Goal: Task Accomplishment & Management: Manage account settings

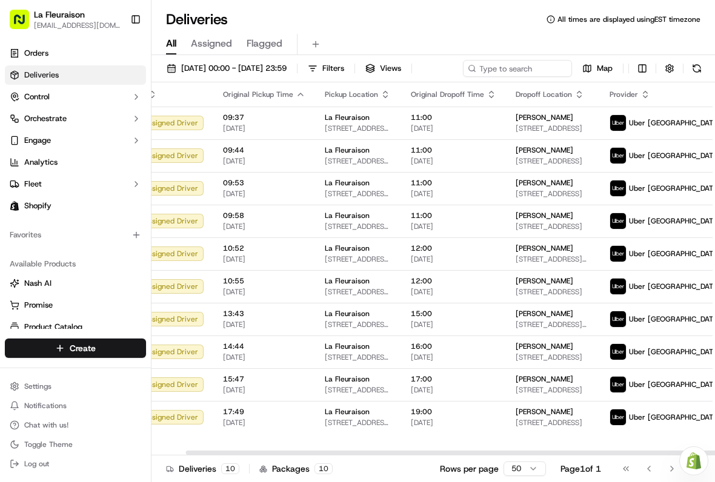
scroll to position [0, 36]
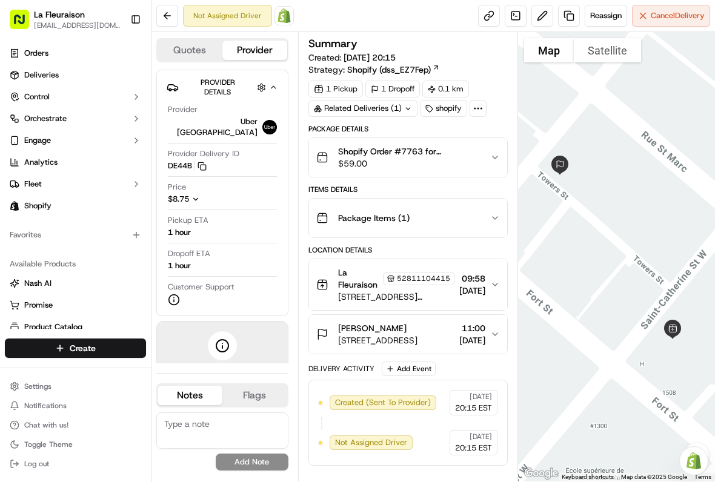
click at [670, 19] on span "Cancel Delivery" at bounding box center [678, 15] width 54 height 11
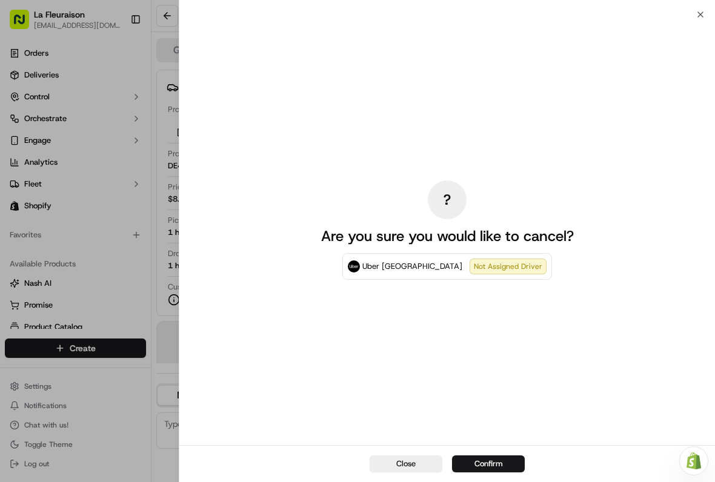
click at [500, 461] on button "Confirm" at bounding box center [488, 464] width 73 height 17
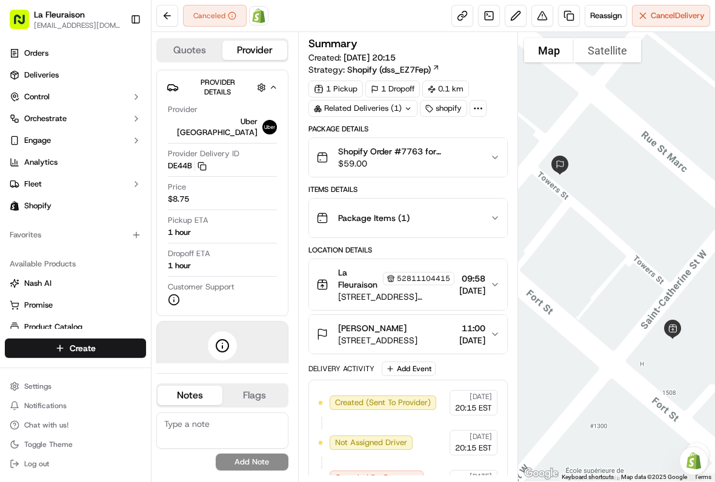
click at [76, 69] on link "Deliveries" at bounding box center [75, 74] width 141 height 19
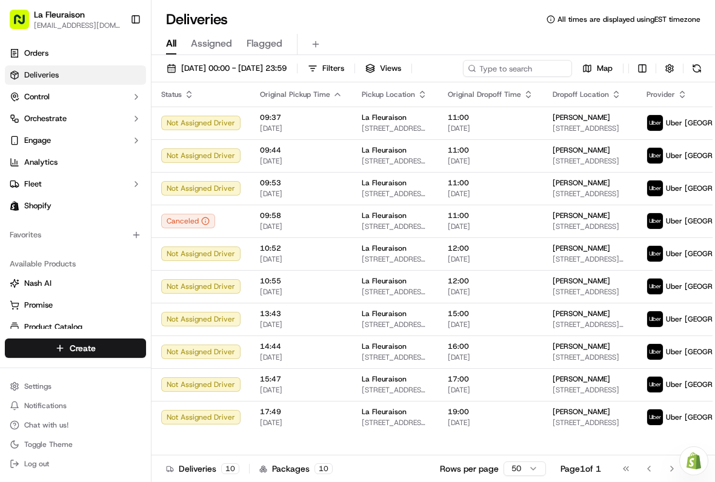
click at [593, 352] on div "Wissal Bahmi" at bounding box center [590, 347] width 75 height 10
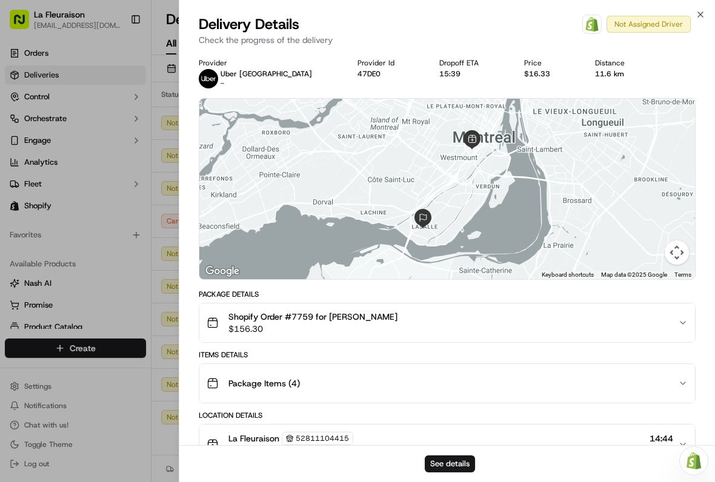
click at [704, 16] on icon "button" at bounding box center [701, 15] width 10 height 10
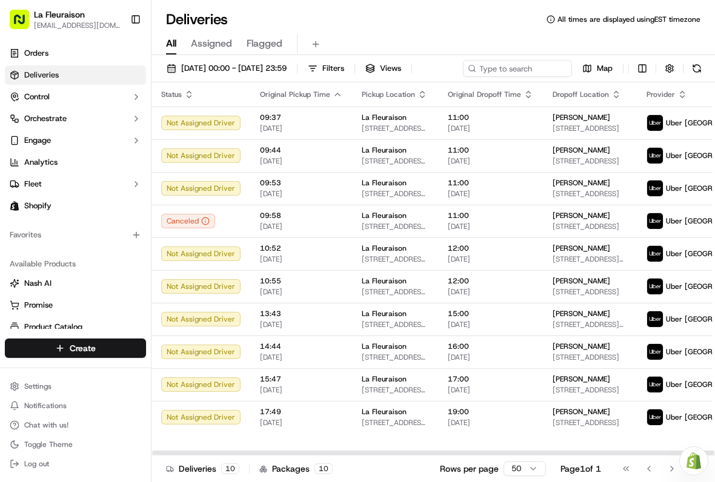
click at [582, 428] on span "[STREET_ADDRESS]" at bounding box center [590, 423] width 75 height 10
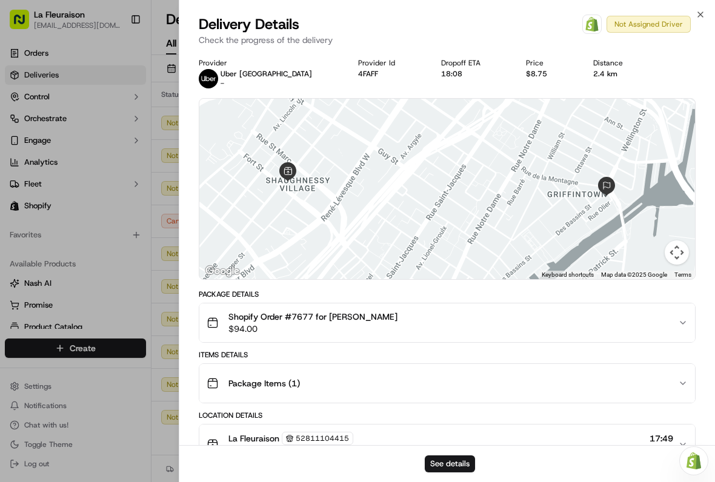
click at [699, 15] on icon "button" at bounding box center [701, 15] width 10 height 10
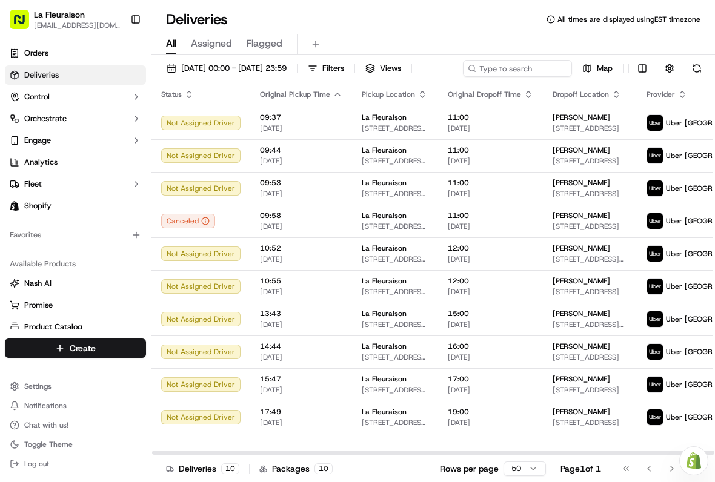
click at [563, 428] on span "[STREET_ADDRESS]" at bounding box center [590, 423] width 75 height 10
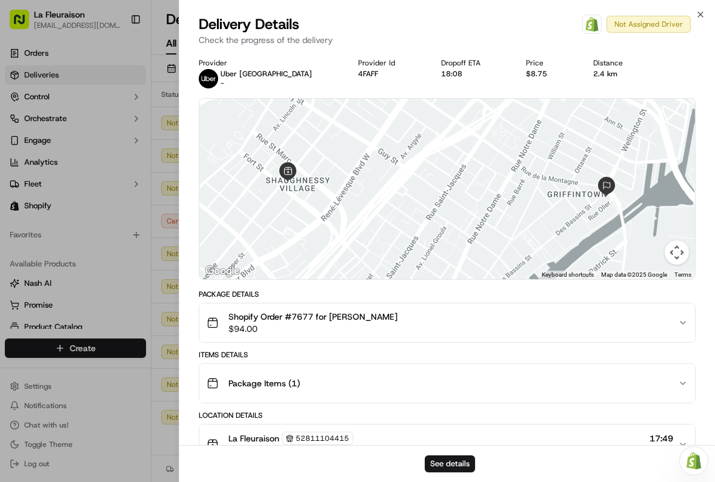
click at [703, 13] on icon "button" at bounding box center [701, 15] width 10 height 10
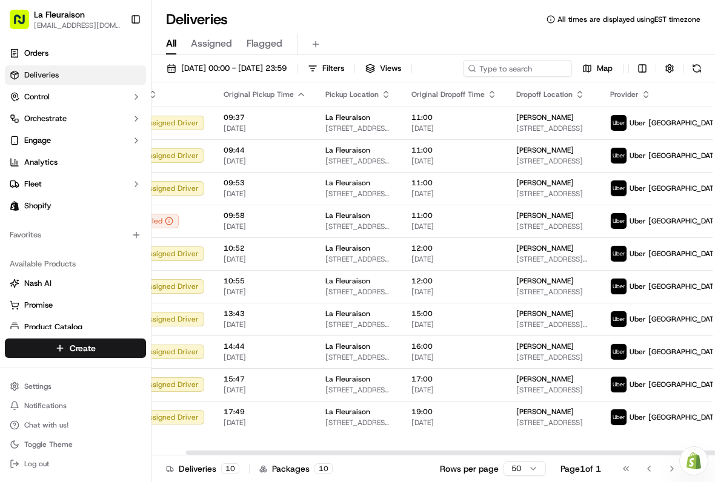
scroll to position [0, 36]
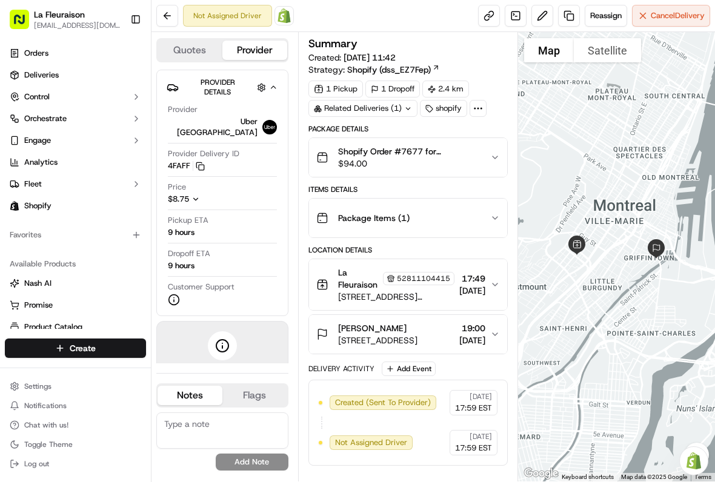
click at [673, 15] on span "Cancel Delivery" at bounding box center [678, 15] width 54 height 11
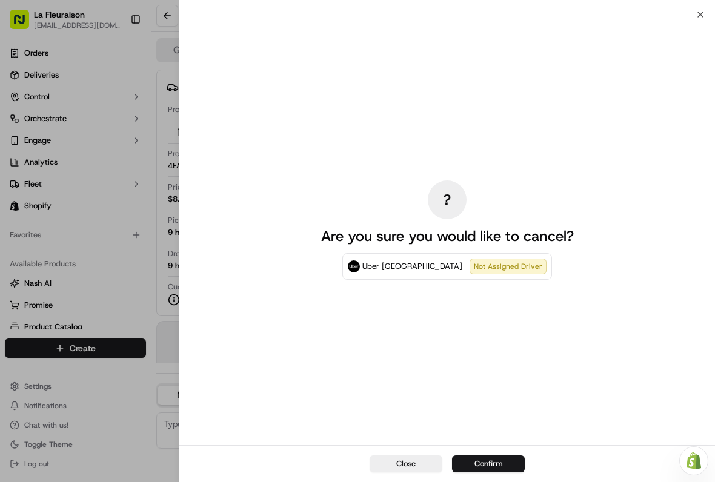
click at [496, 468] on button "Confirm" at bounding box center [488, 464] width 73 height 17
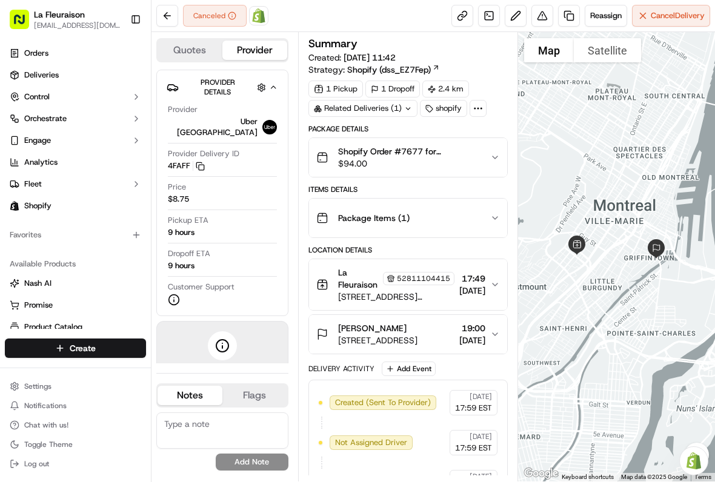
click at [605, 16] on span "Reassign" at bounding box center [606, 15] width 32 height 11
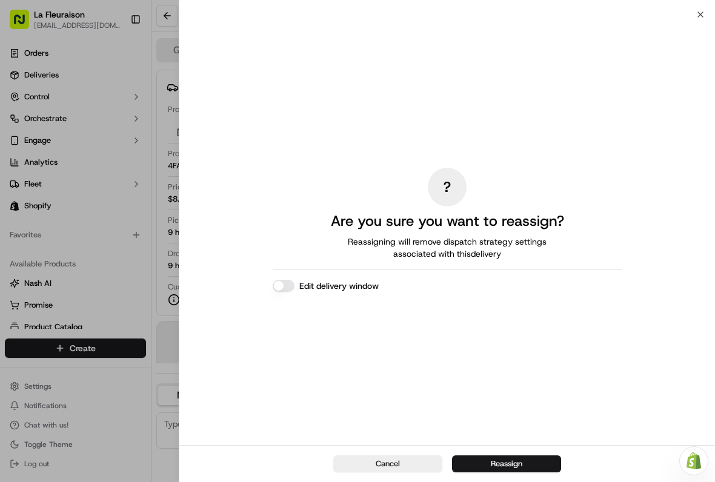
click at [288, 281] on button "Edit delivery window" at bounding box center [284, 286] width 22 height 12
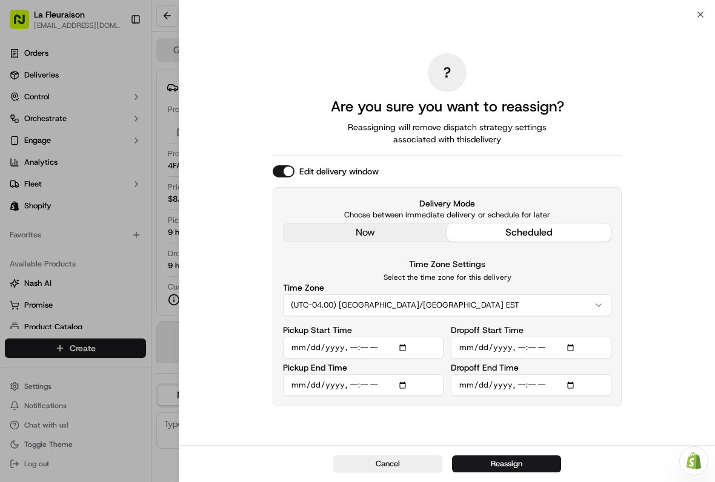
click at [705, 13] on icon "button" at bounding box center [701, 15] width 10 height 10
